Goal: Task Accomplishment & Management: Complete application form

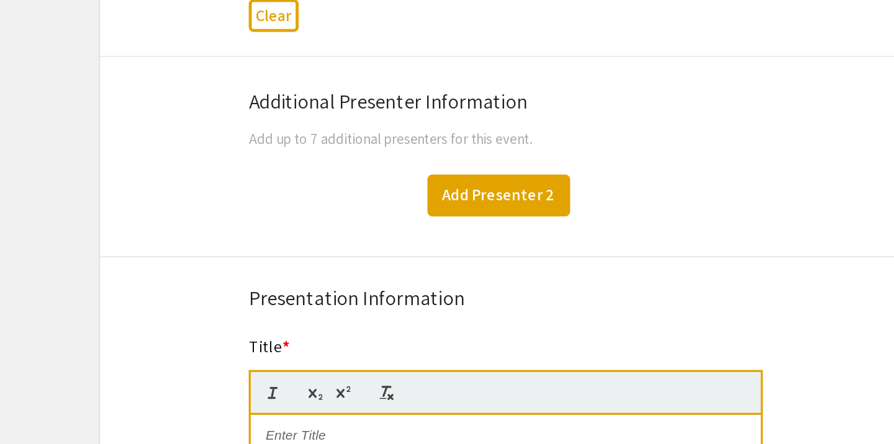
scroll to position [687, 0]
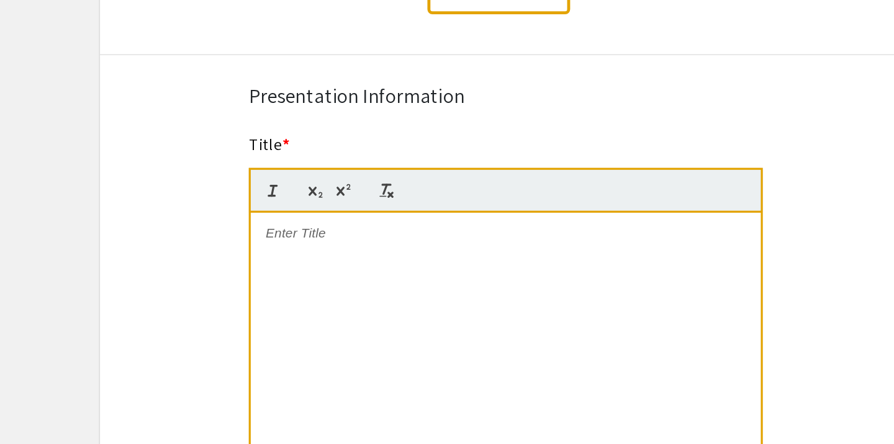
type input "[PERSON_NAME]"
click at [293, 300] on div at bounding box center [451, 393] width 317 height 186
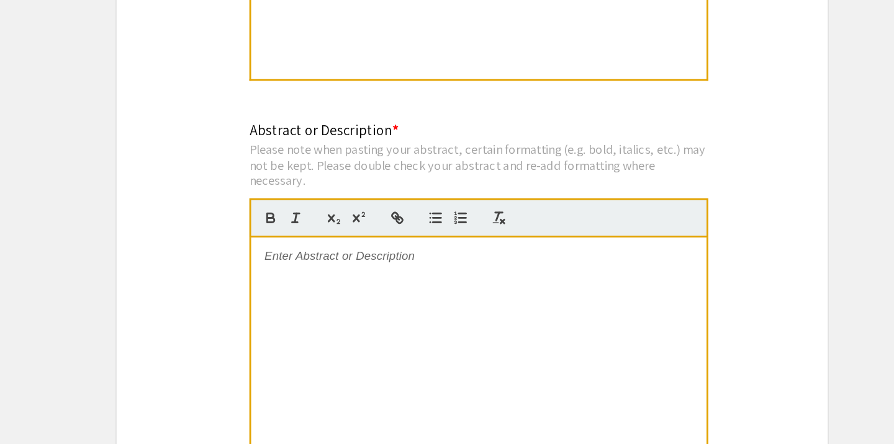
scroll to position [985, 0]
click at [293, 299] on div at bounding box center [451, 392] width 317 height 186
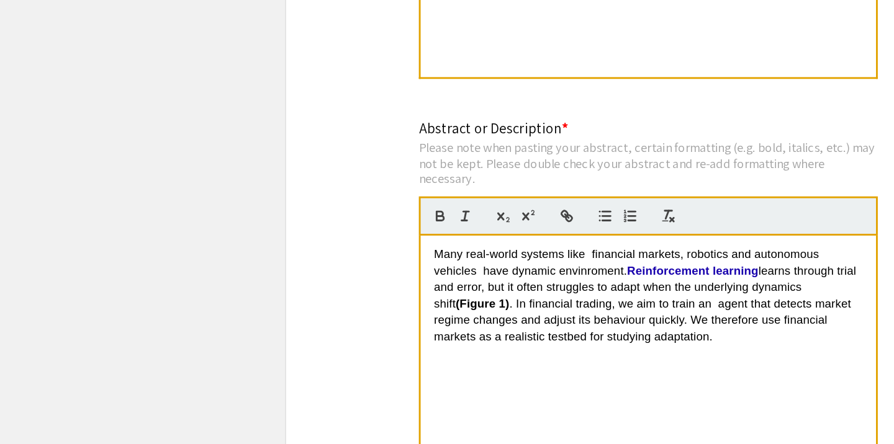
click at [343, 342] on span ". In financial trading, we aim to train an agent that detects market regime cha…" at bounding box center [448, 358] width 293 height 32
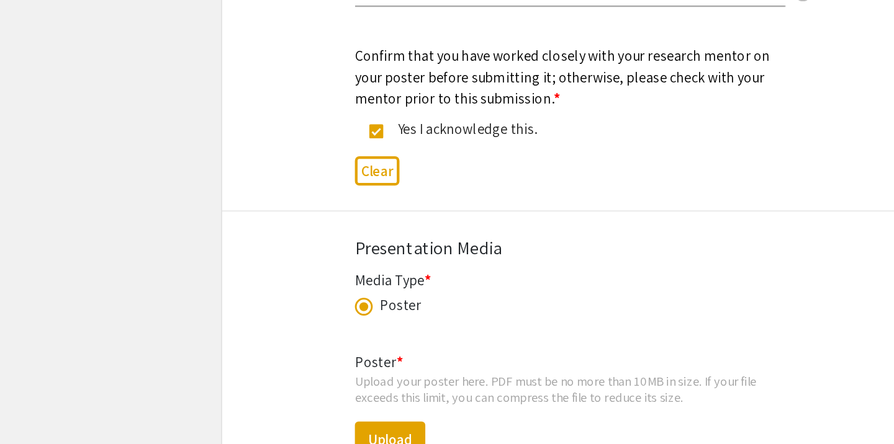
scroll to position [1704, 0]
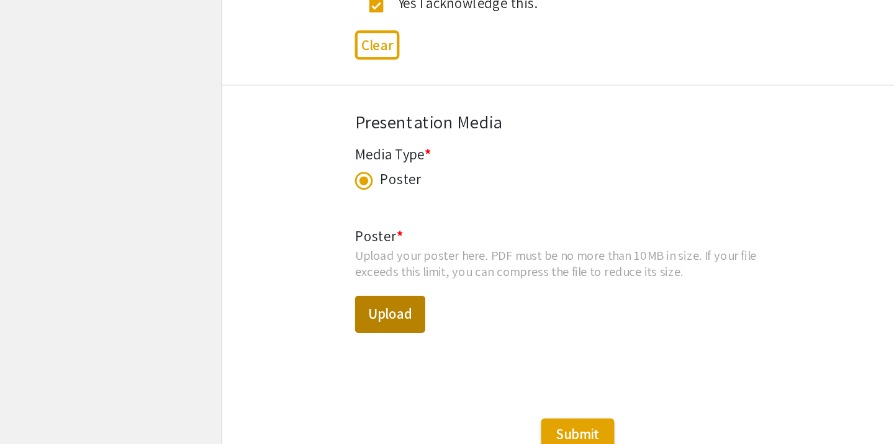
click at [292, 341] on button "Upload" at bounding box center [316, 354] width 49 height 26
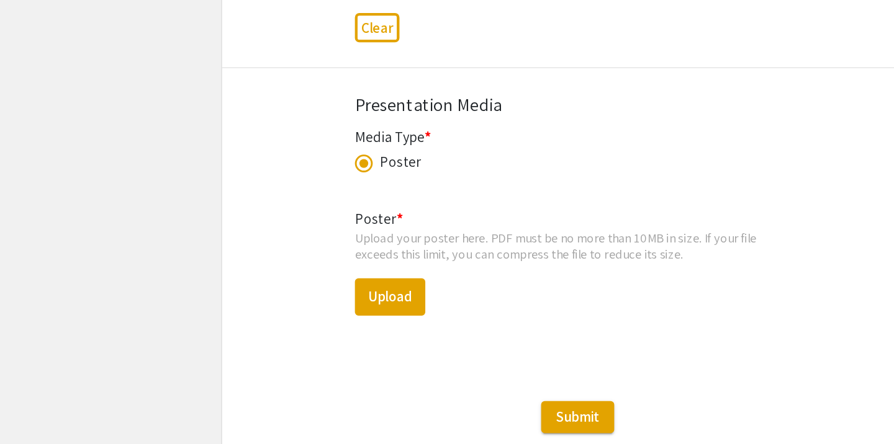
scroll to position [1725, 0]
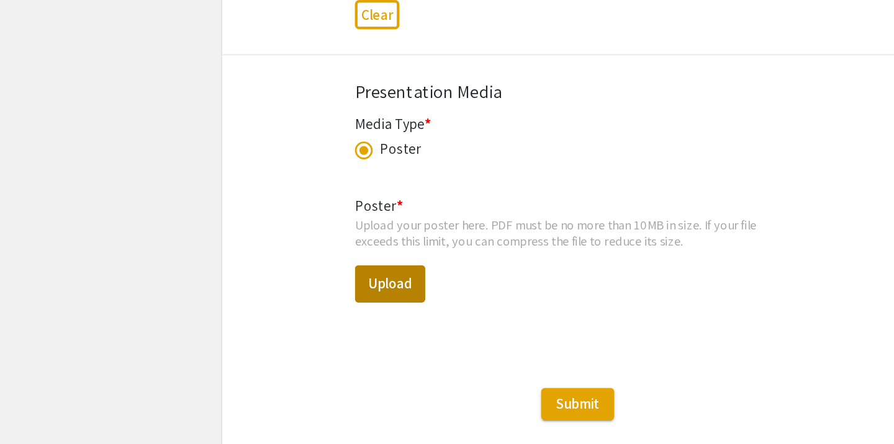
click at [292, 320] on button "Upload" at bounding box center [316, 333] width 49 height 26
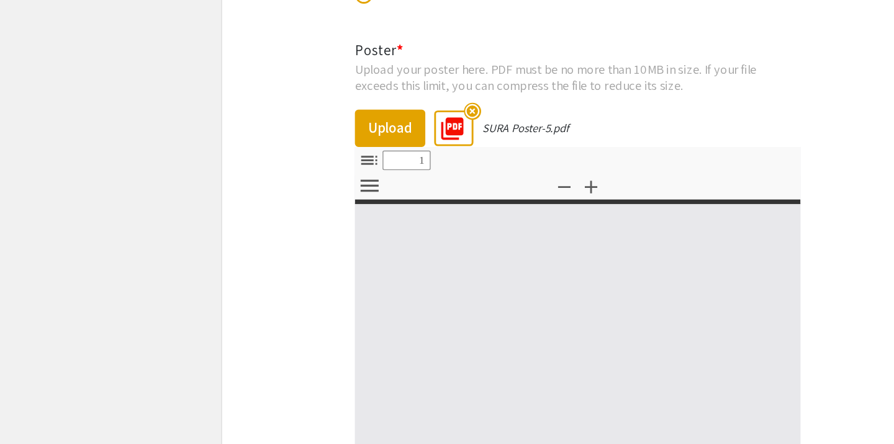
select select "custom"
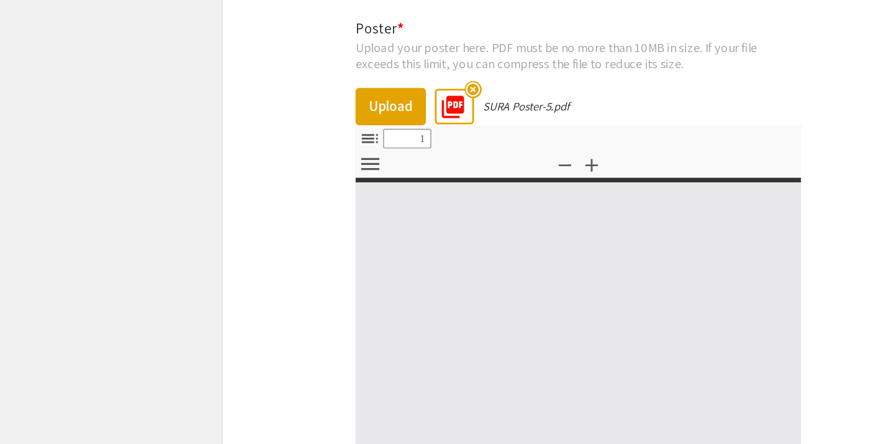
scroll to position [1849, 0]
type input "0"
select select "custom"
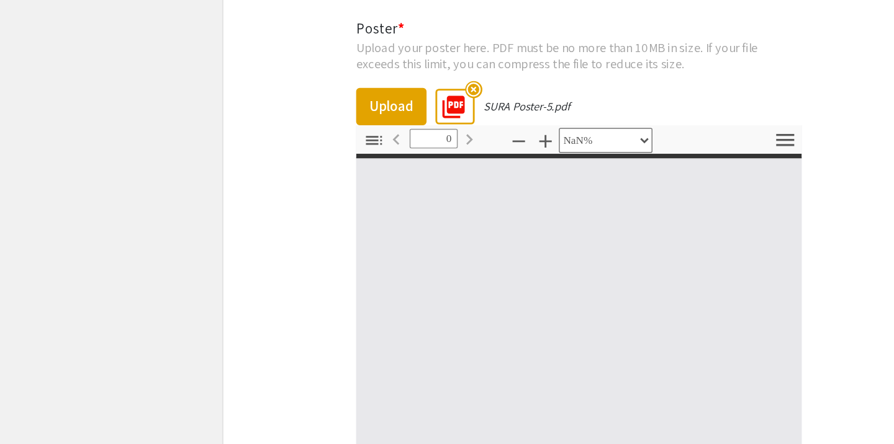
type input "1"
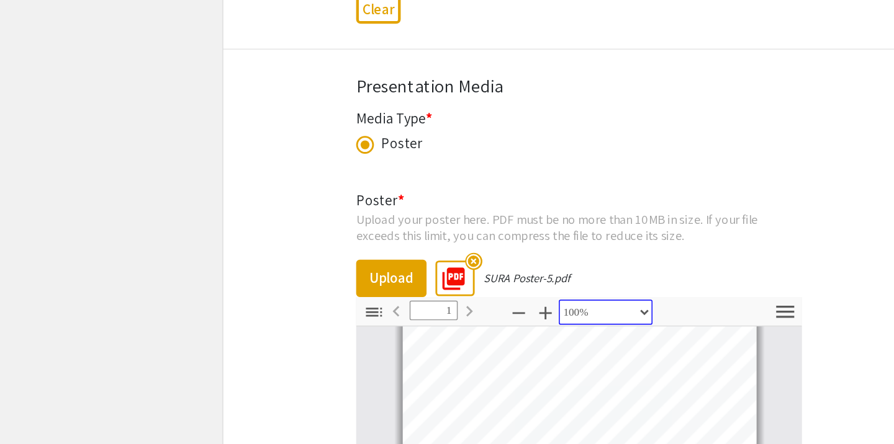
scroll to position [1854, 0]
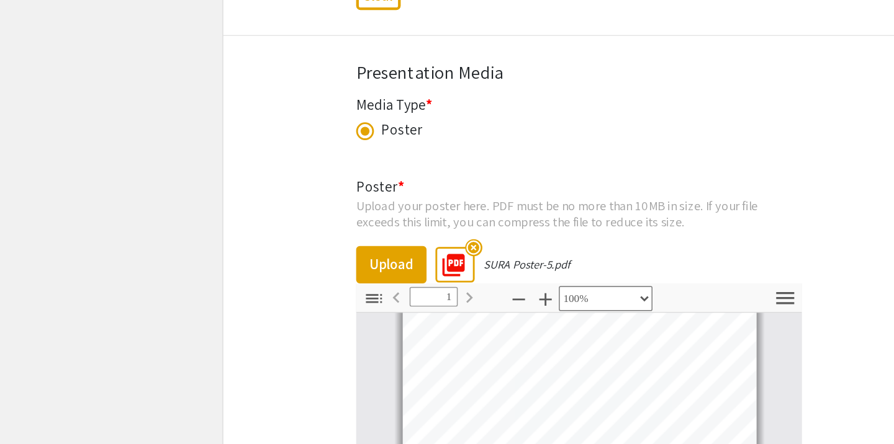
click at [363, 220] on icon "button" at bounding box center [370, 227] width 15 height 15
click at [419, 224] on icon "button" at bounding box center [423, 228] width 9 height 9
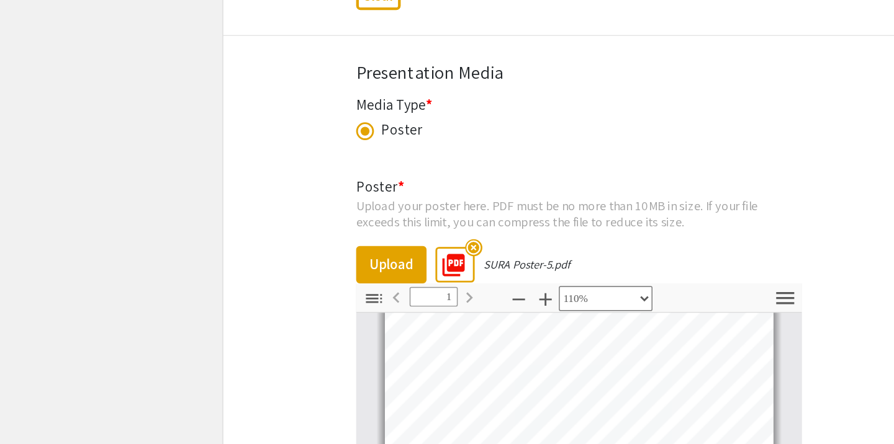
click at [416, 221] on icon "button" at bounding box center [423, 228] width 15 height 15
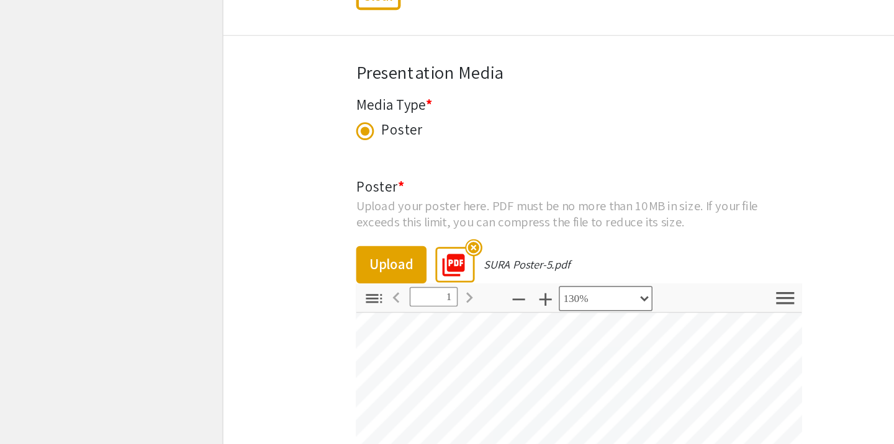
scroll to position [87, 15]
click at [401, 228] on icon "button" at bounding box center [405, 228] width 9 height 1
select select "custom"
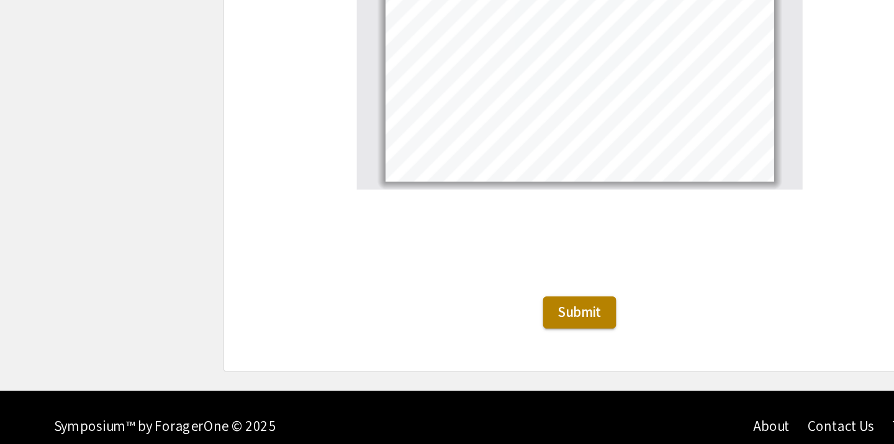
scroll to position [2114, 0]
click at [431, 346] on span "Submit" at bounding box center [446, 352] width 31 height 13
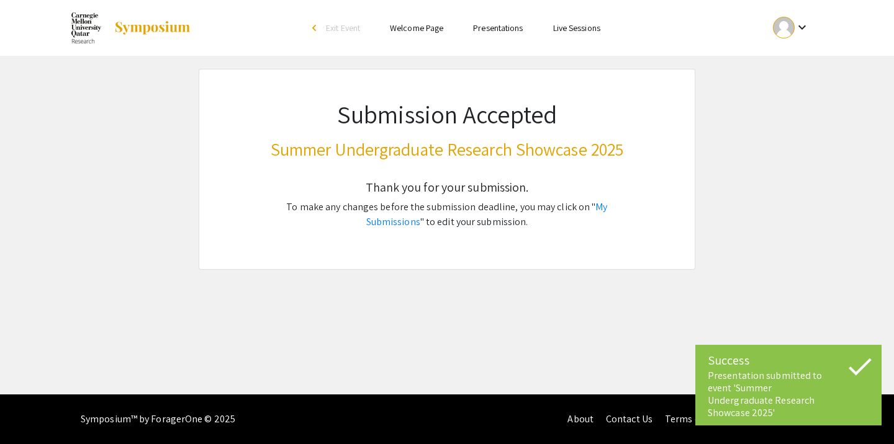
scroll to position [0, 0]
